Goal: Task Accomplishment & Management: Manage account settings

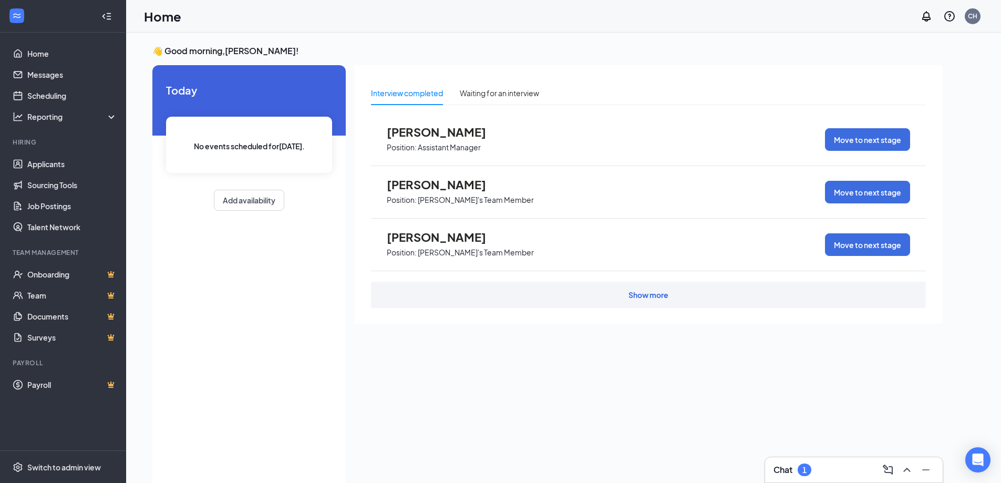
click at [412, 139] on span "Position: Assistant Manager" at bounding box center [445, 147] width 116 height 16
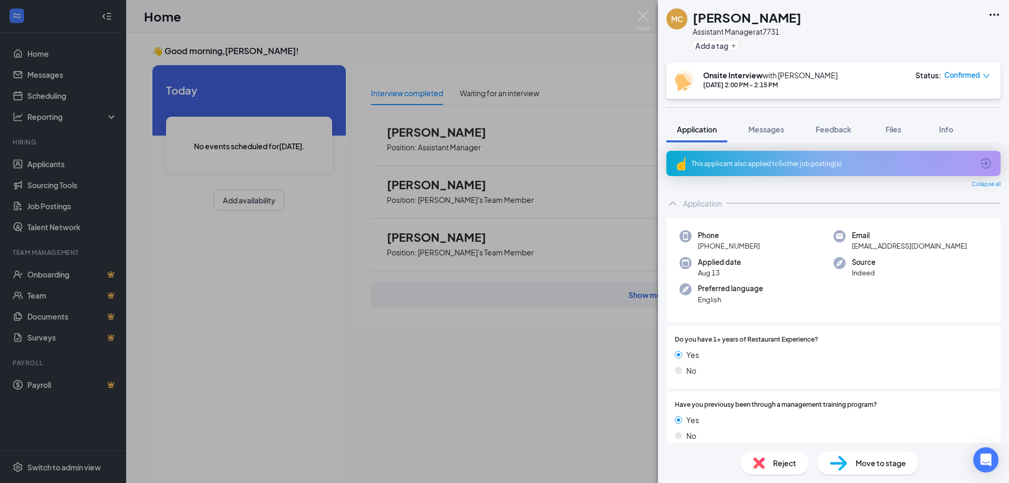
click at [786, 460] on span "Reject" at bounding box center [784, 463] width 23 height 12
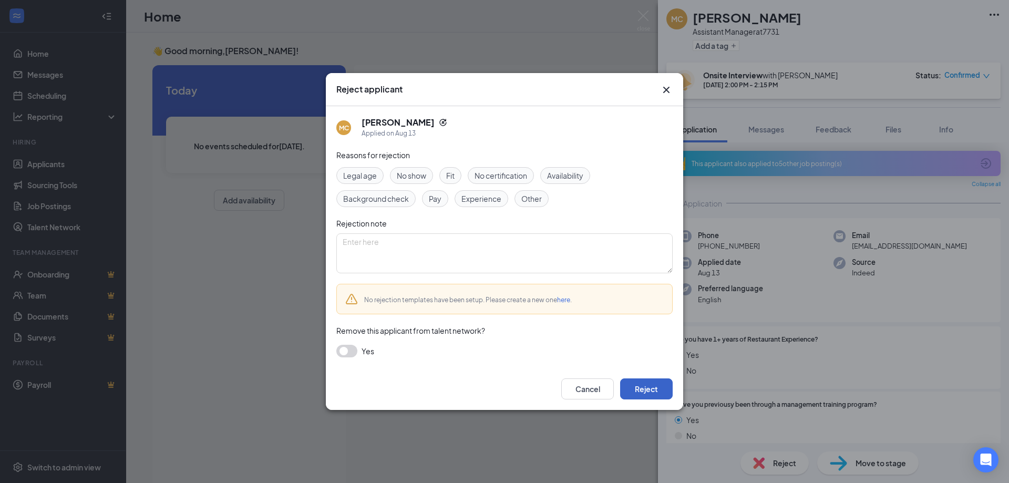
click at [660, 389] on button "Reject" at bounding box center [646, 388] width 53 height 21
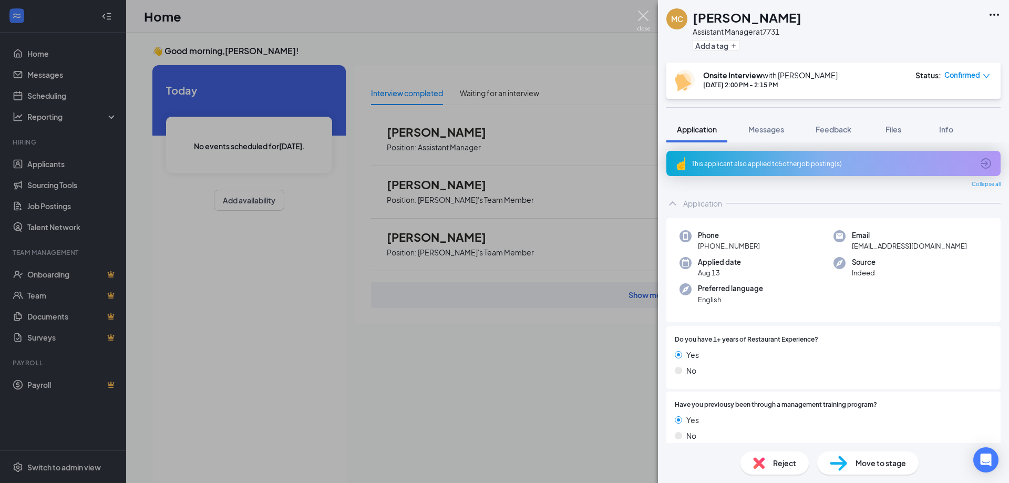
click at [648, 16] on img at bounding box center [643, 21] width 13 height 20
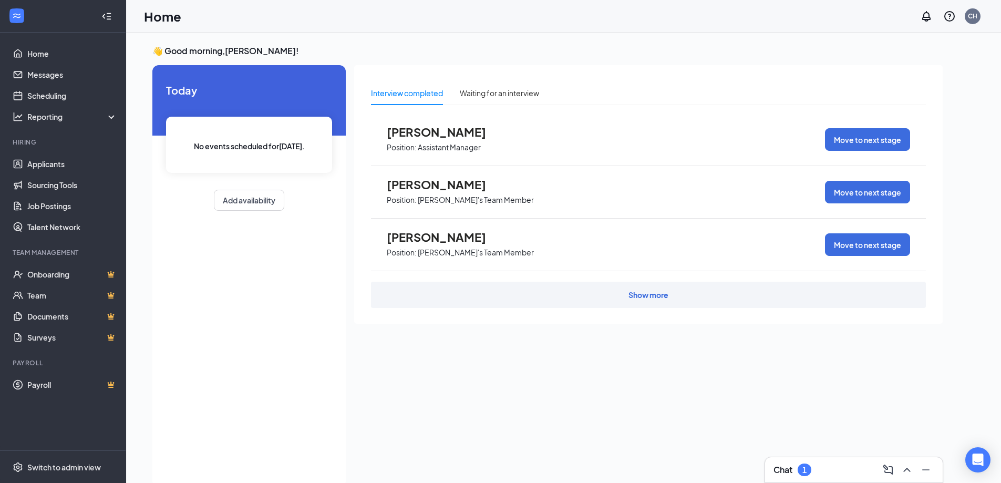
click at [629, 302] on div "Show more" at bounding box center [648, 295] width 555 height 26
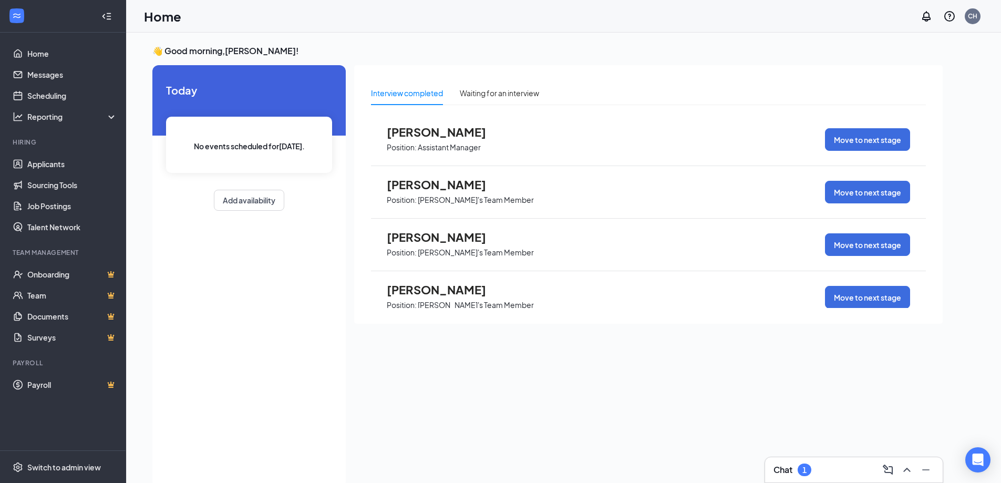
click at [442, 131] on span "[PERSON_NAME]" at bounding box center [445, 132] width 116 height 14
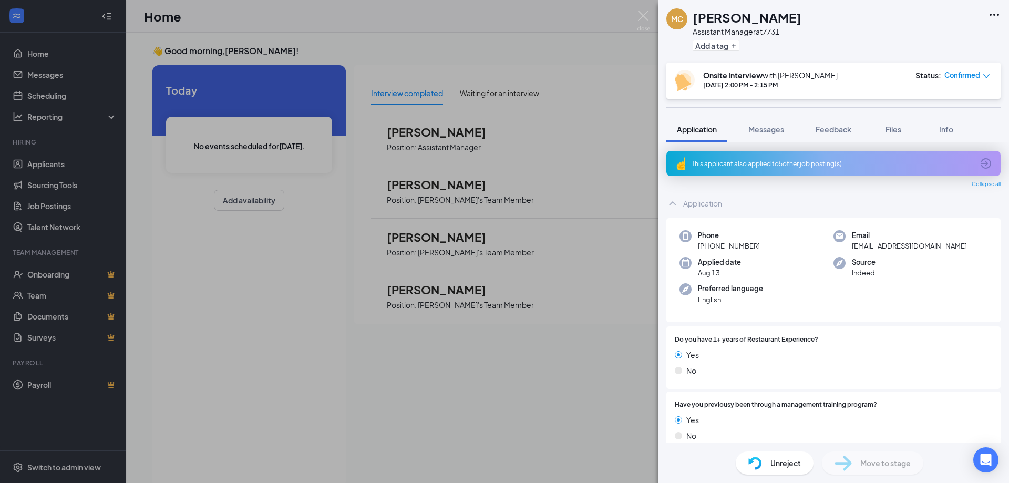
click at [350, 337] on div "MC [PERSON_NAME] Assistant Manager at 7731 Add a tag Onsite Interview with [PER…" at bounding box center [504, 241] width 1009 height 483
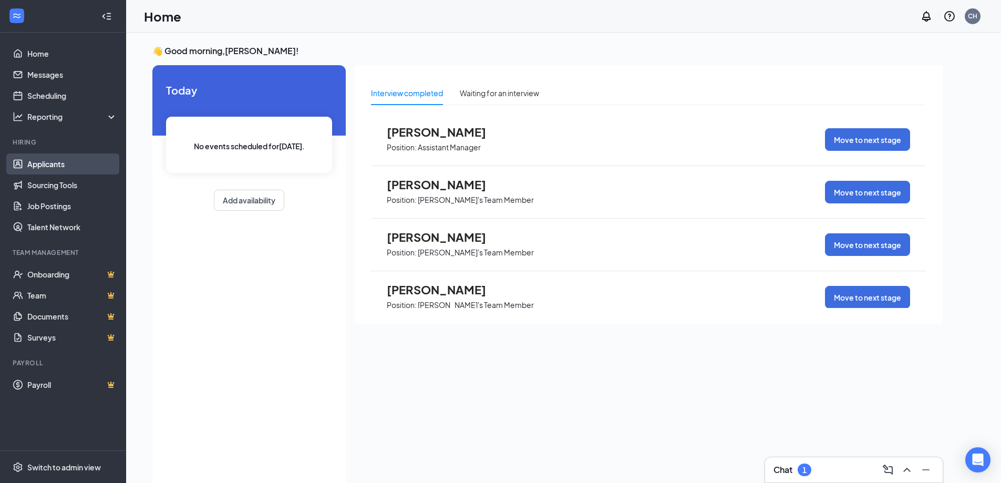
click at [45, 168] on link "Applicants" at bounding box center [72, 163] width 90 height 21
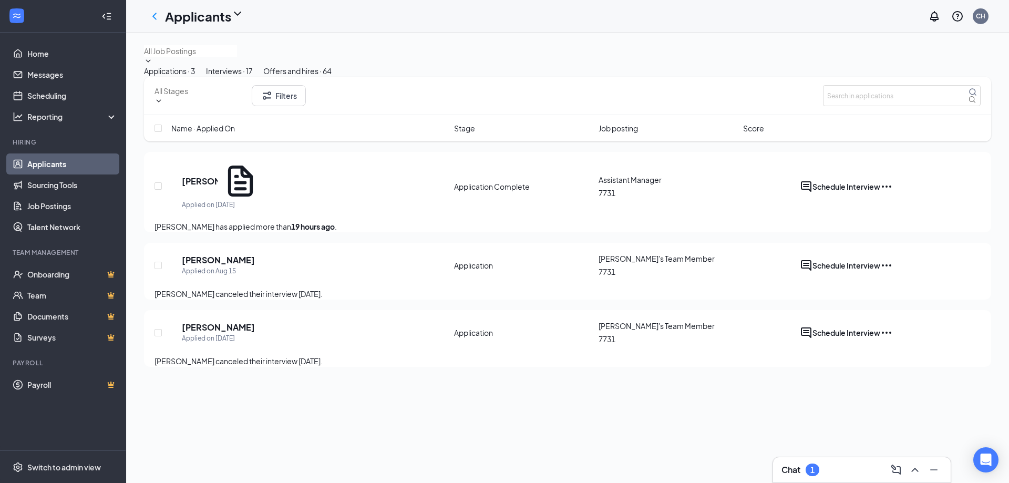
click at [253, 77] on button "Interviews · 17" at bounding box center [229, 71] width 47 height 12
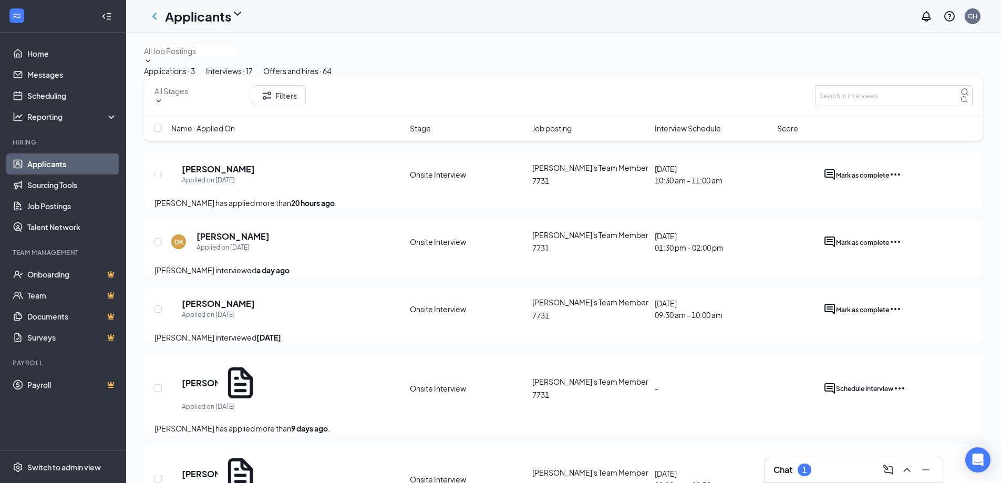
click at [900, 175] on icon "Ellipses" at bounding box center [894, 174] width 9 height 2
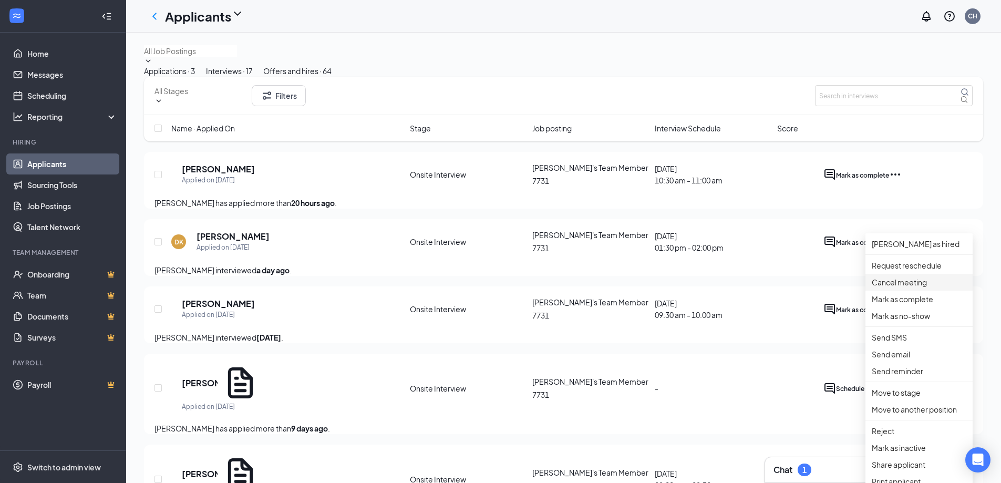
click at [900, 288] on p "Cancel meeting" at bounding box center [918, 282] width 95 height 12
